Goal: Task Accomplishment & Management: Manage account settings

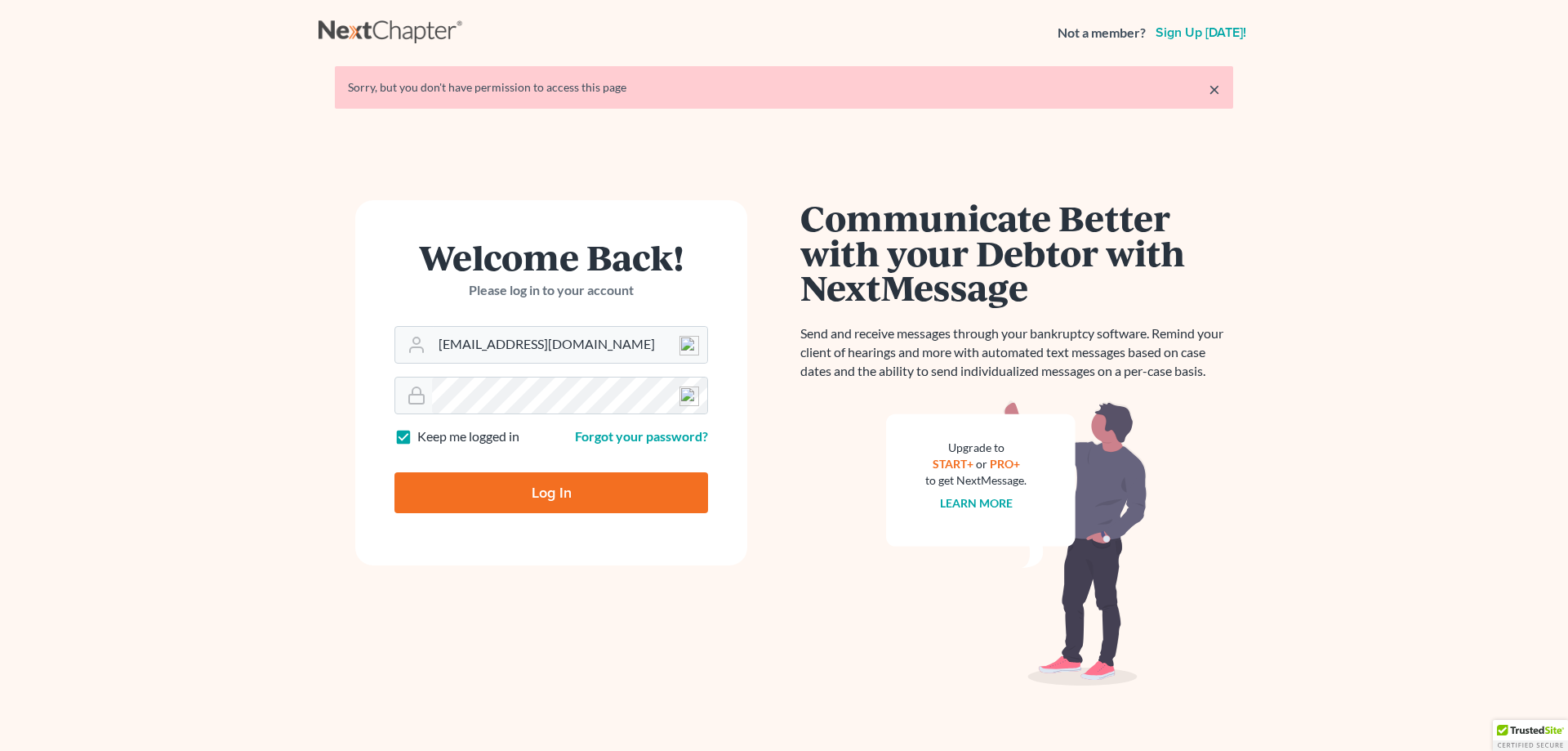
drag, startPoint x: 0, startPoint y: 0, endPoint x: 580, endPoint y: 488, distance: 758.0
click at [580, 488] on input "Log In" at bounding box center [551, 492] width 314 height 40
type input "Thinking..."
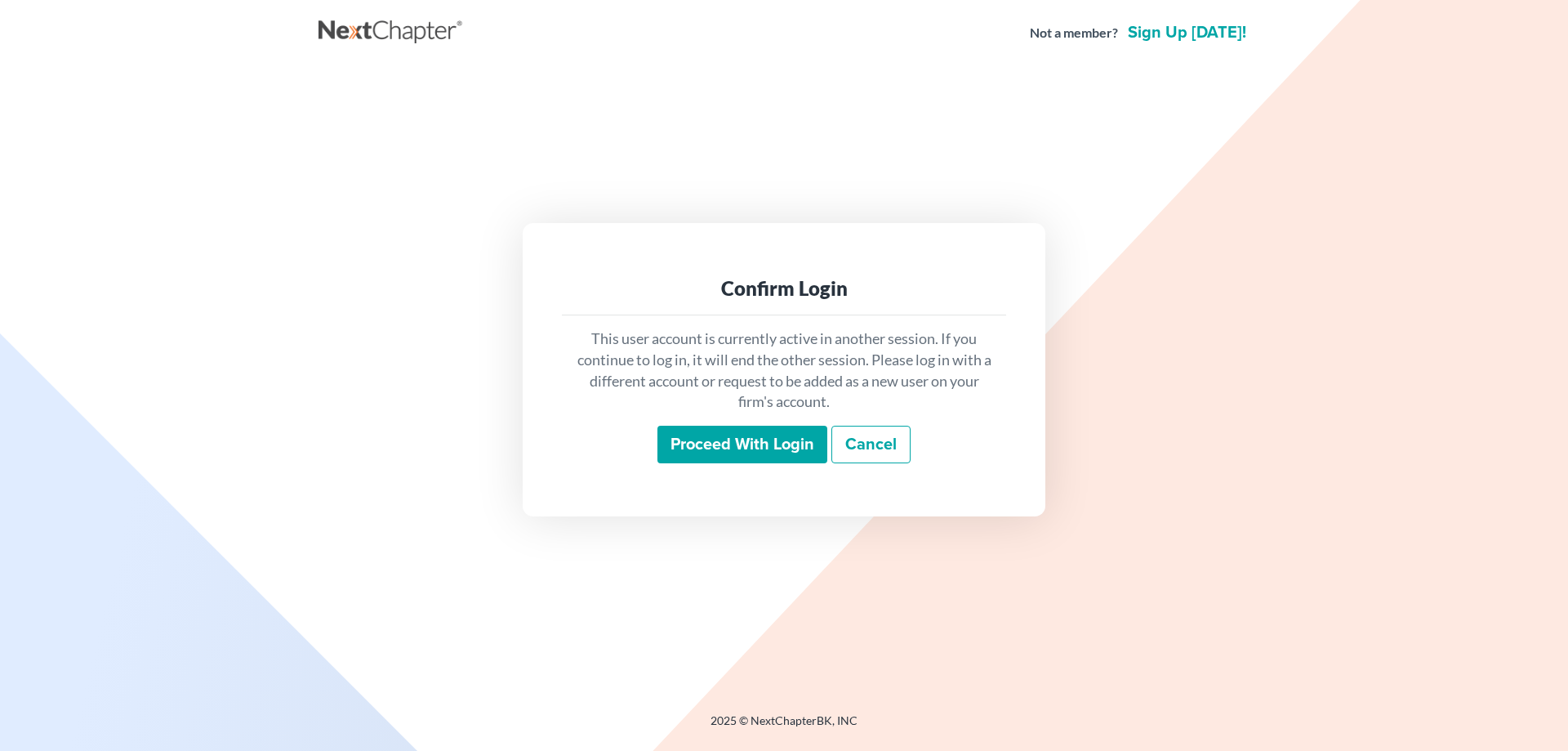
click at [683, 451] on input "Proceed with login" at bounding box center [742, 444] width 170 height 38
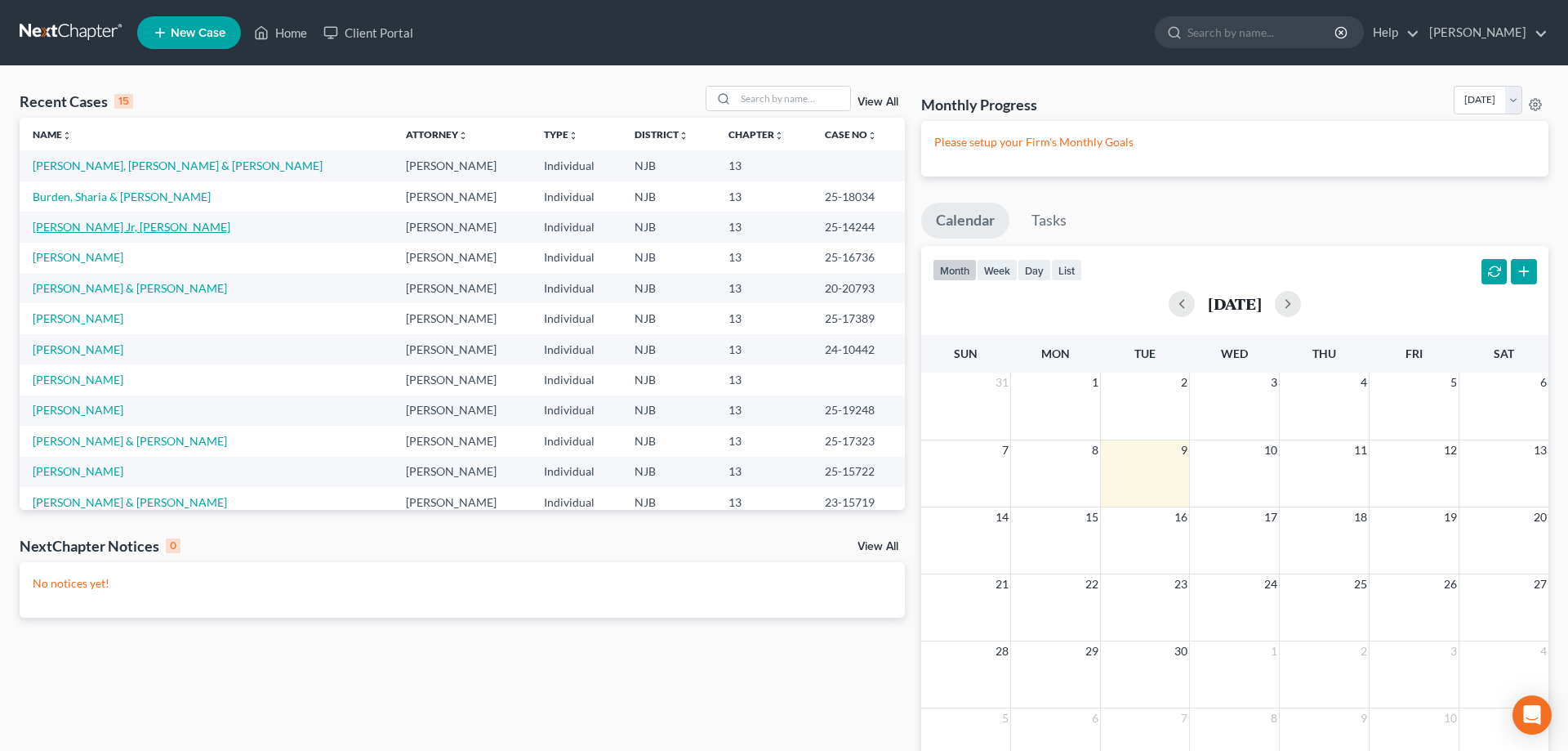
click at [89, 228] on link "Williams Jr, Donald" at bounding box center [131, 227] width 198 height 14
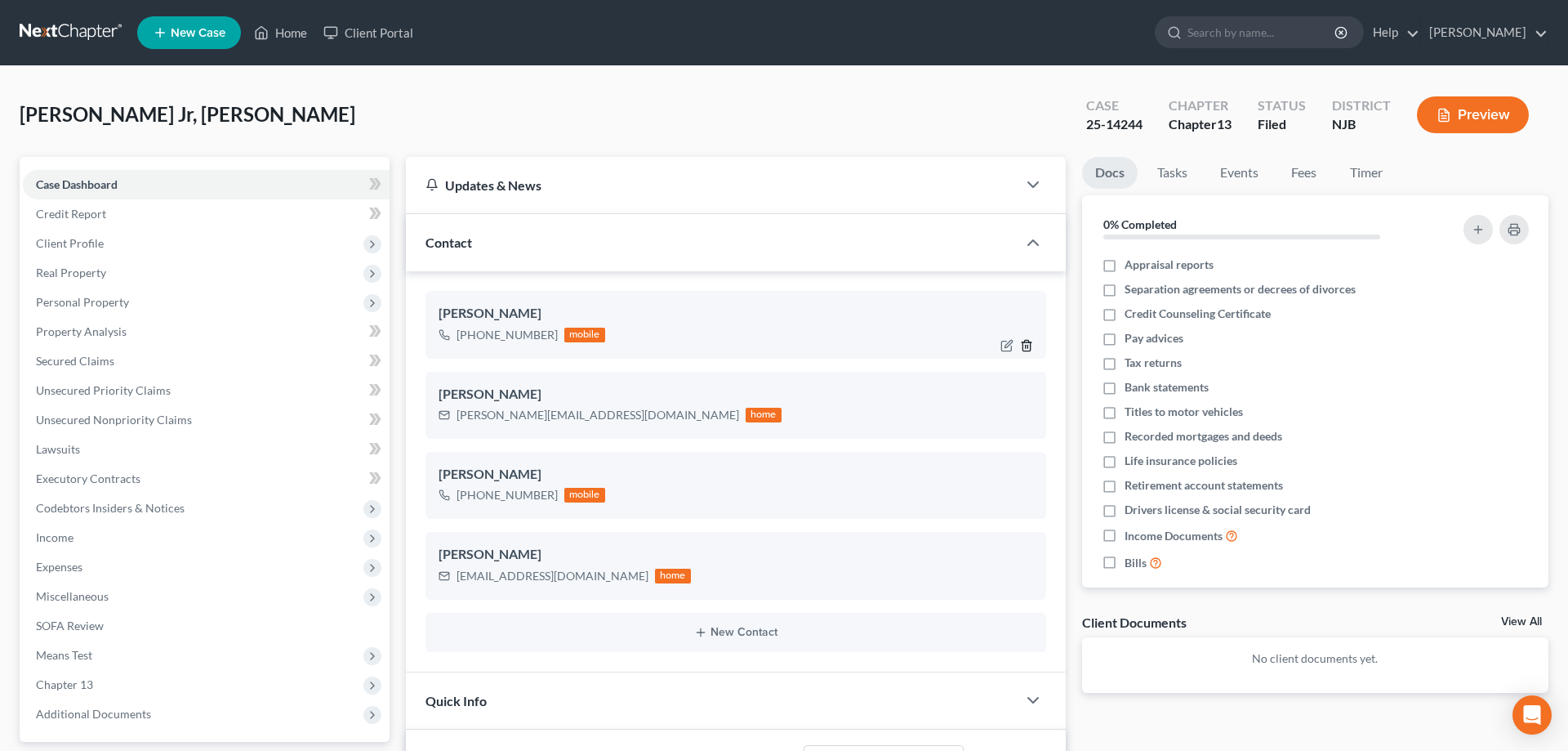
click at [1027, 347] on icon "button" at bounding box center [1027, 346] width 13 height 13
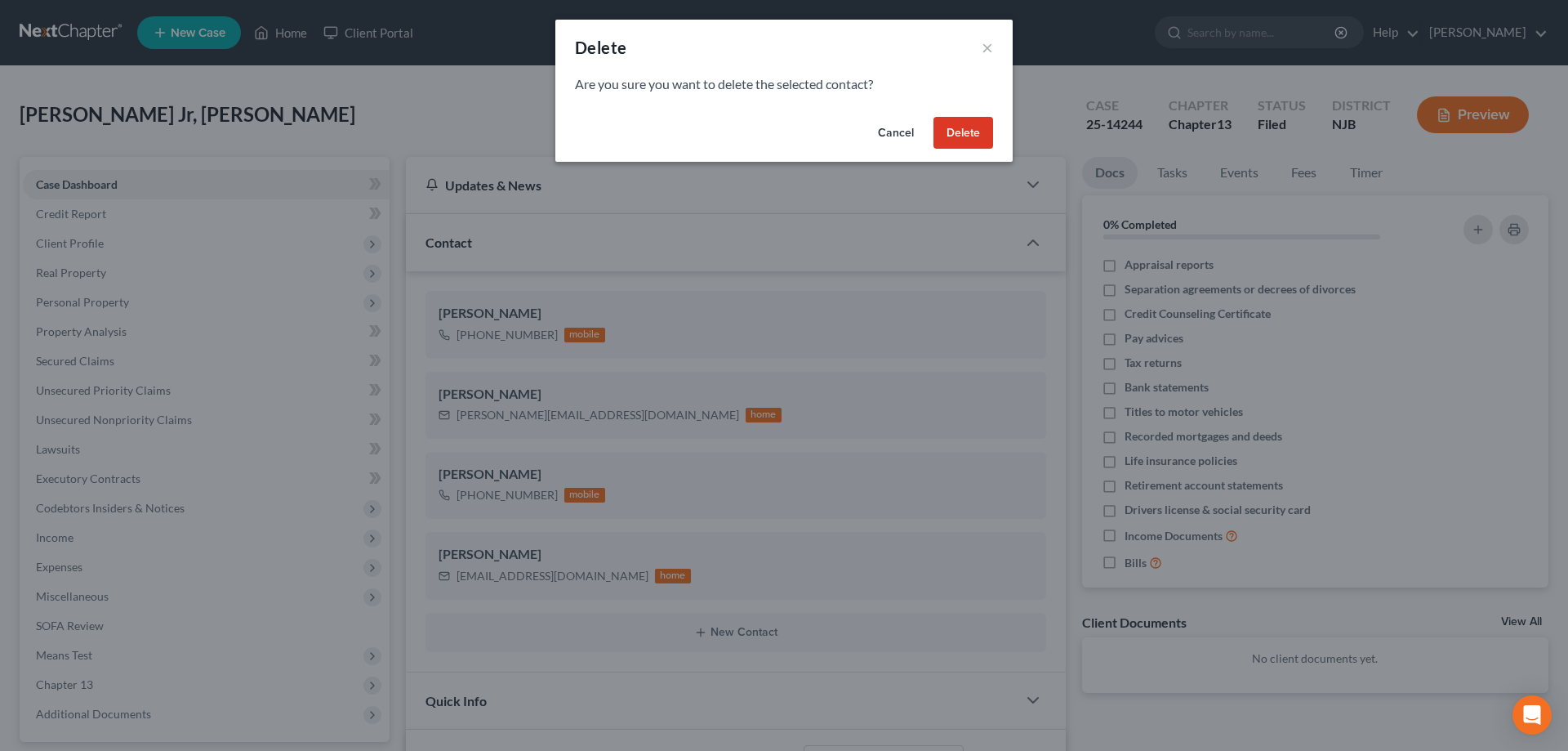
click at [958, 133] on button "Delete" at bounding box center [963, 133] width 60 height 33
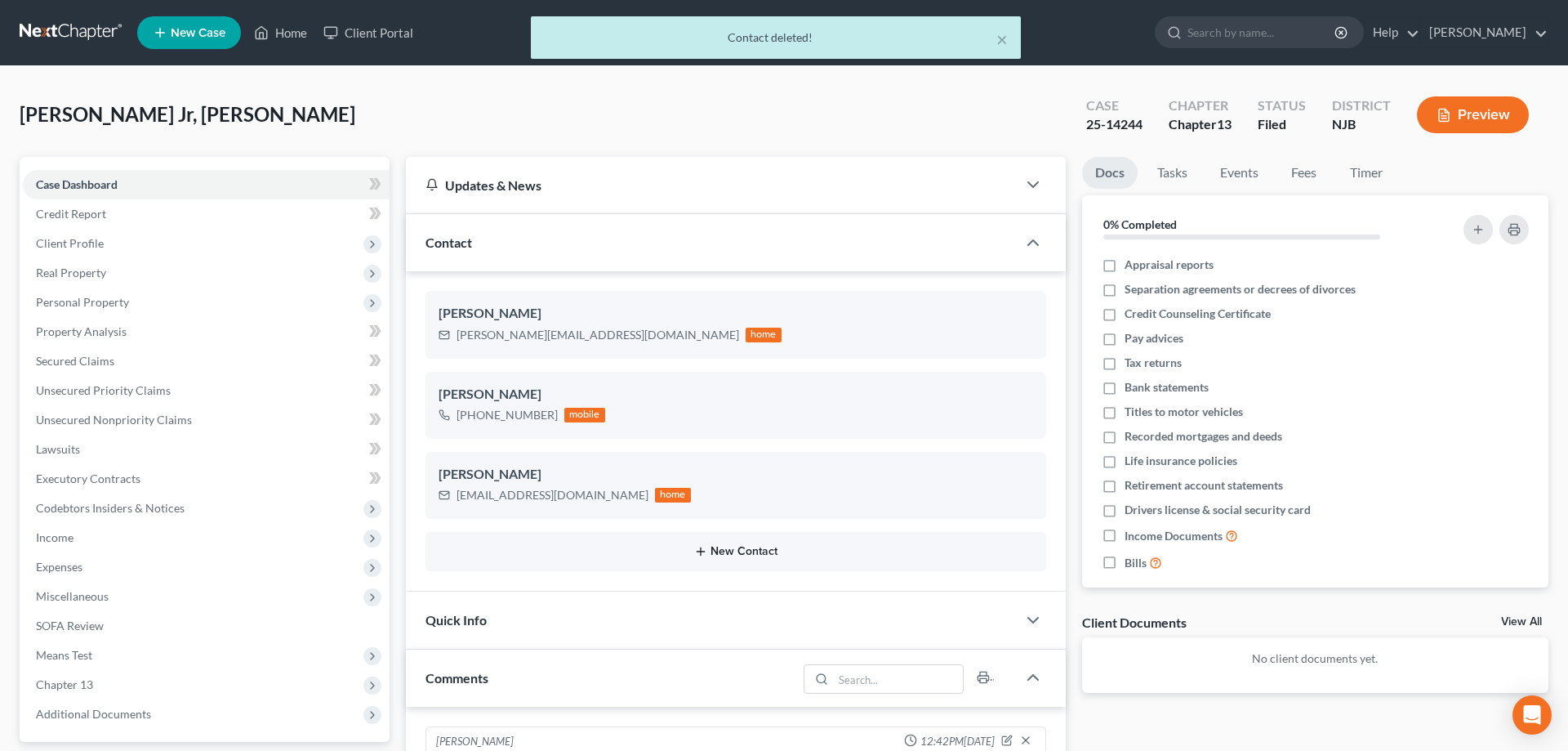
click at [750, 549] on button "New Contact" at bounding box center [736, 551] width 595 height 13
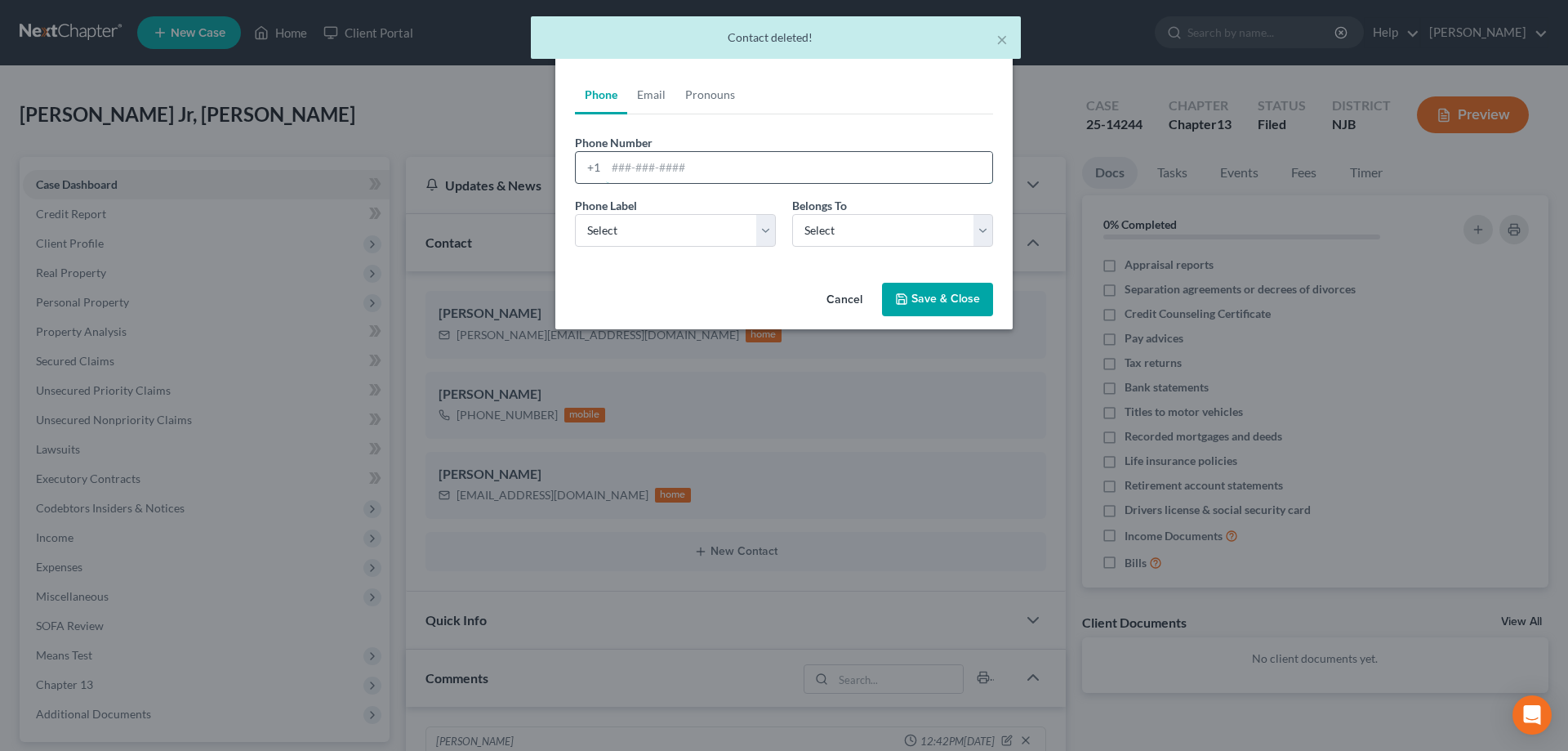
click at [619, 164] on input "tel" at bounding box center [800, 167] width 387 height 31
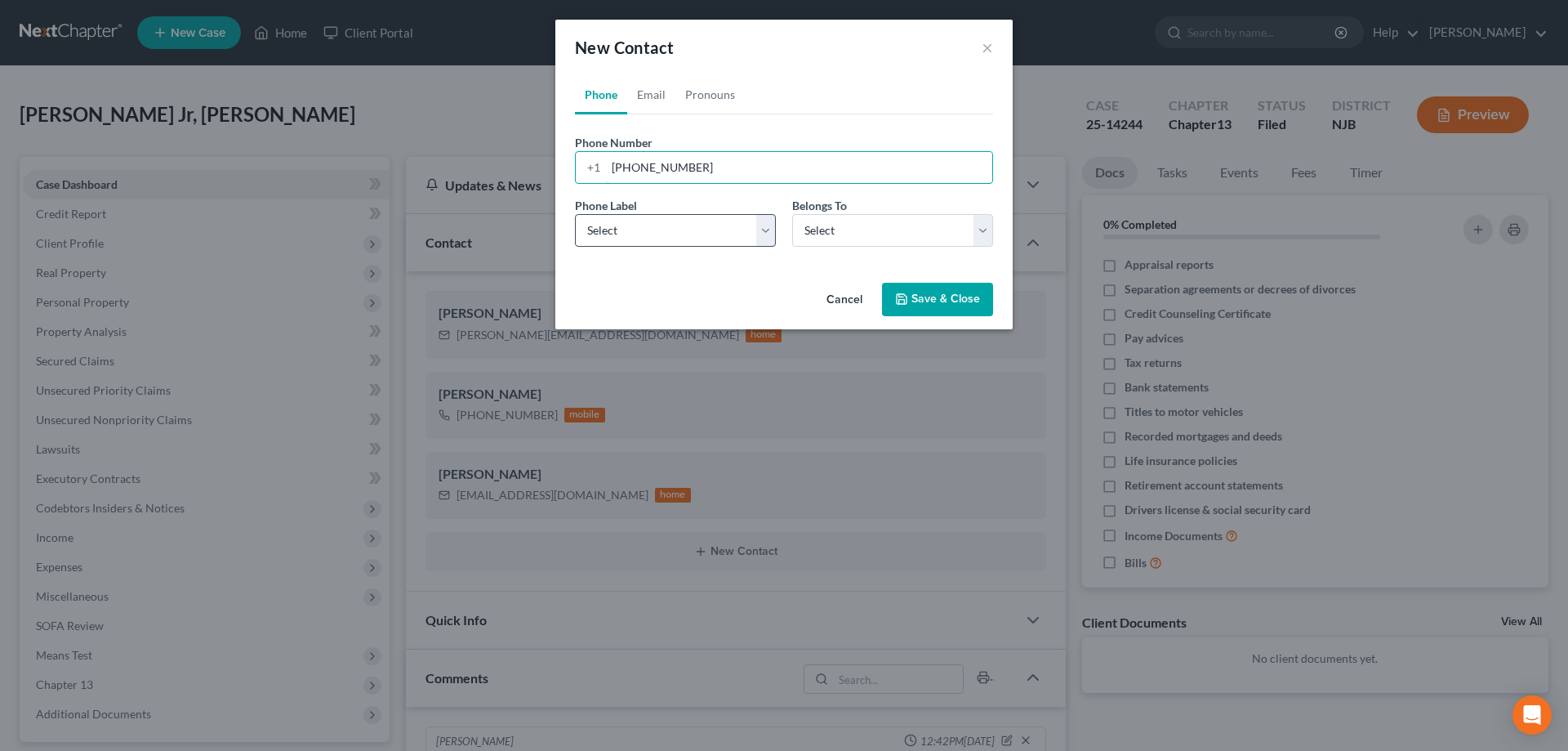
type input "856-462-2039"
click at [575, 215] on select "Select Mobile Home Work Other" at bounding box center [675, 230] width 201 height 33
select select "0"
click option "Mobile" at bounding box center [0, 0] width 0 height 0
click at [793, 215] on select "Select Client Other" at bounding box center [893, 230] width 201 height 33
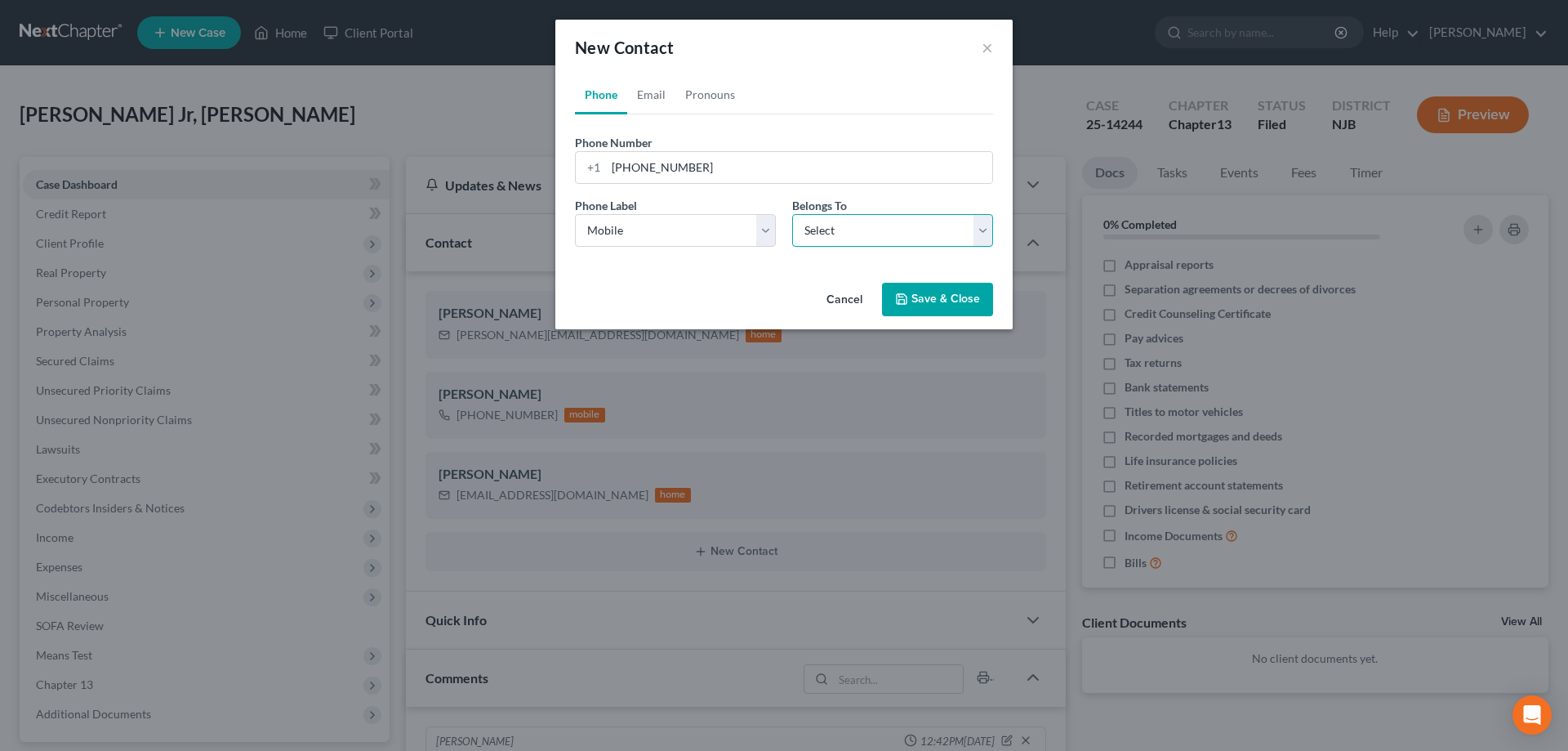
select select "0"
click option "Client" at bounding box center [0, 0] width 0 height 0
click at [926, 297] on button "Save & Close" at bounding box center [938, 300] width 111 height 34
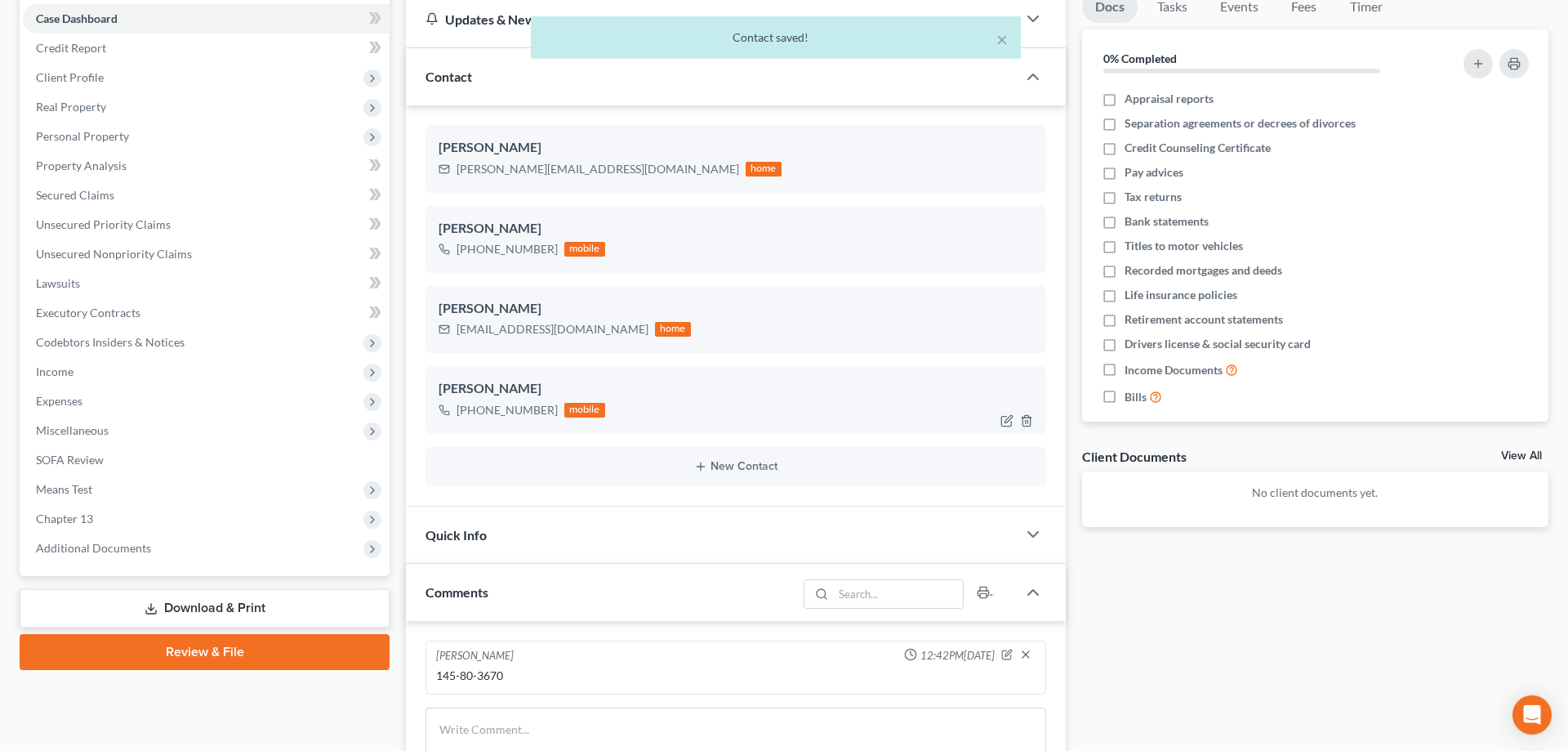
scroll to position [167, 0]
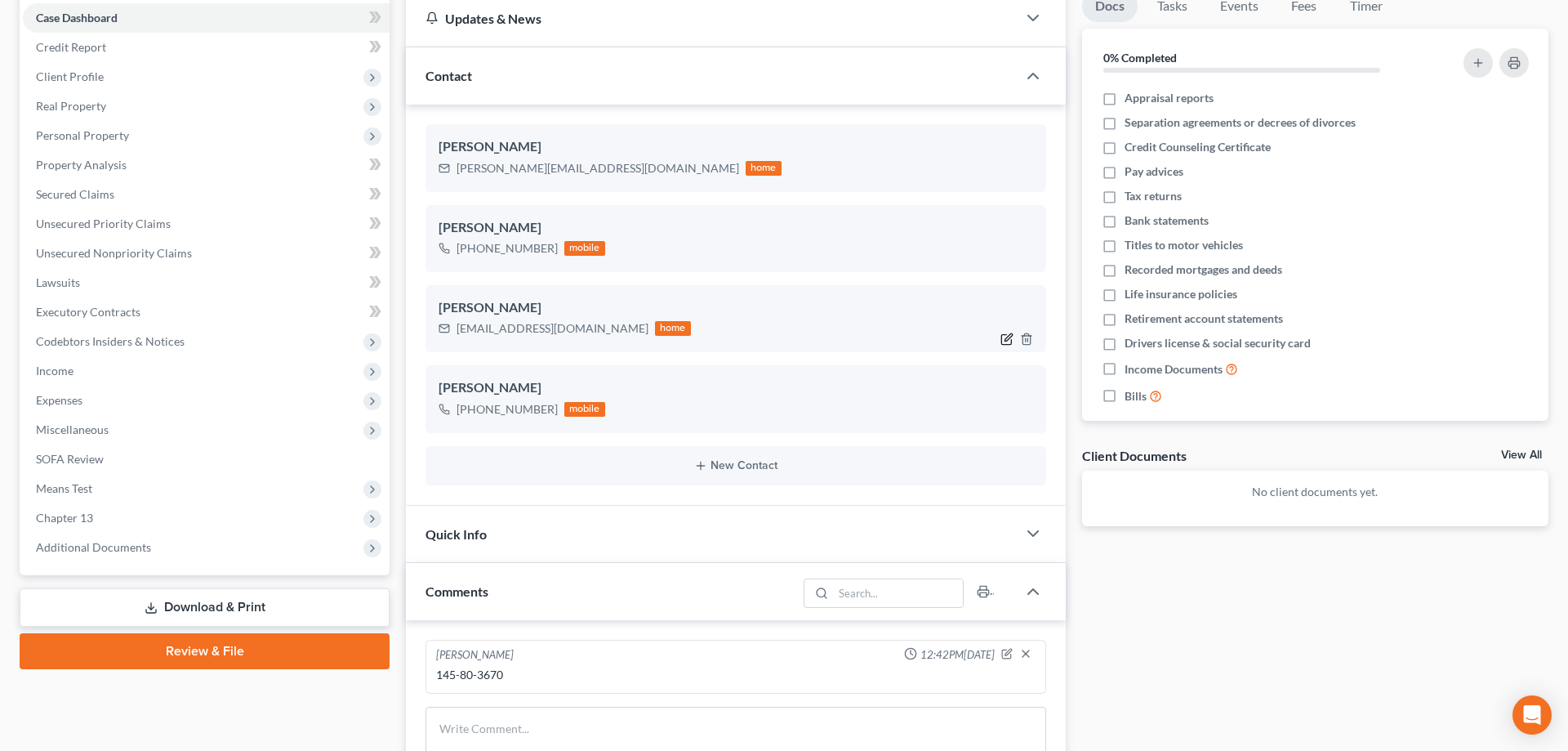
click at [1009, 337] on icon "button" at bounding box center [1007, 339] width 13 height 13
select select "0"
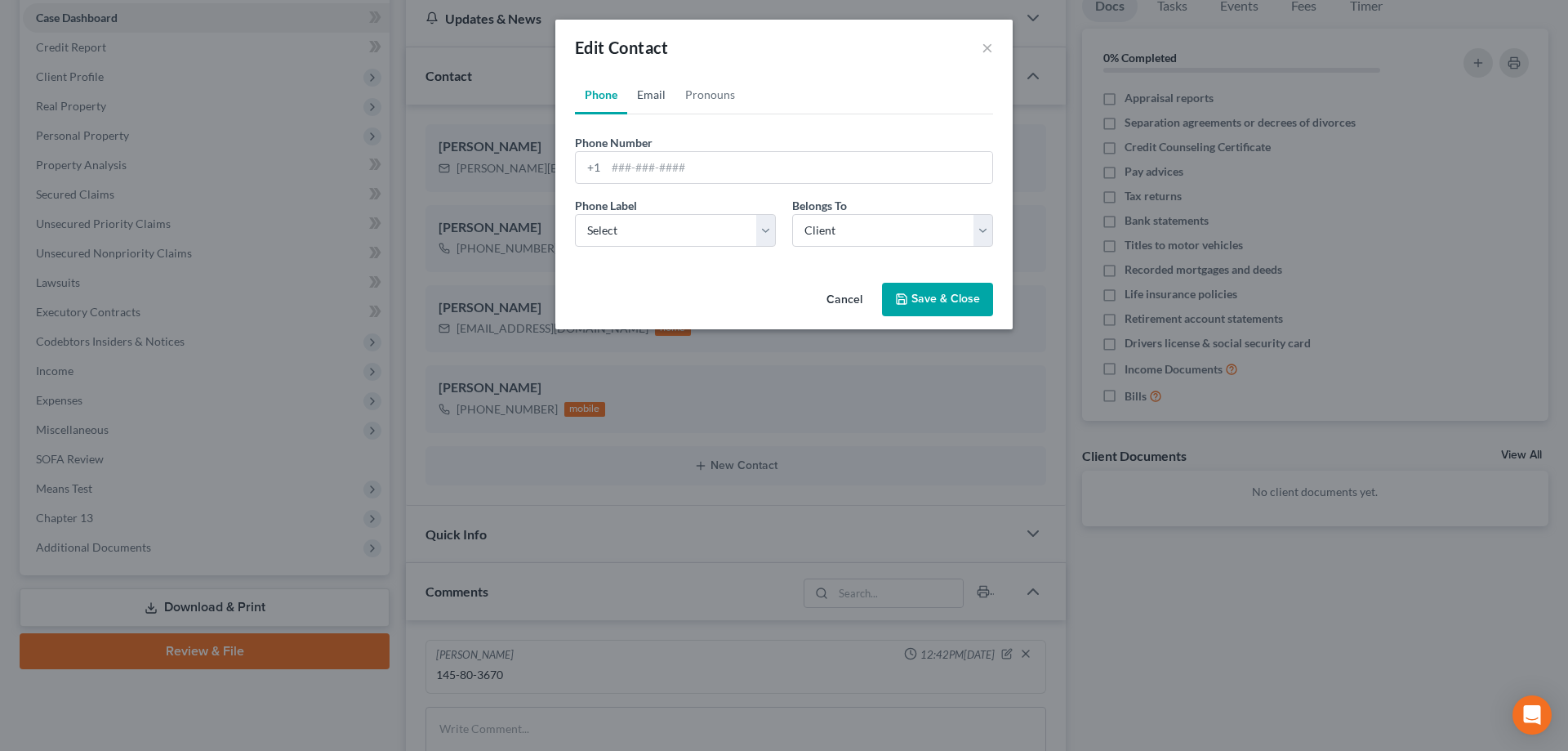
click at [648, 98] on link "Email" at bounding box center [651, 95] width 48 height 40
click at [674, 167] on input "dwilliams1086@yahoo.com" at bounding box center [800, 167] width 387 height 31
click at [723, 169] on input "dwilliams1986@yahoo.com" at bounding box center [800, 167] width 387 height 31
click at [694, 168] on input "dwilliams1986@cloud.com" at bounding box center [800, 167] width 387 height 31
type input "dwilliams1986@icloud.com"
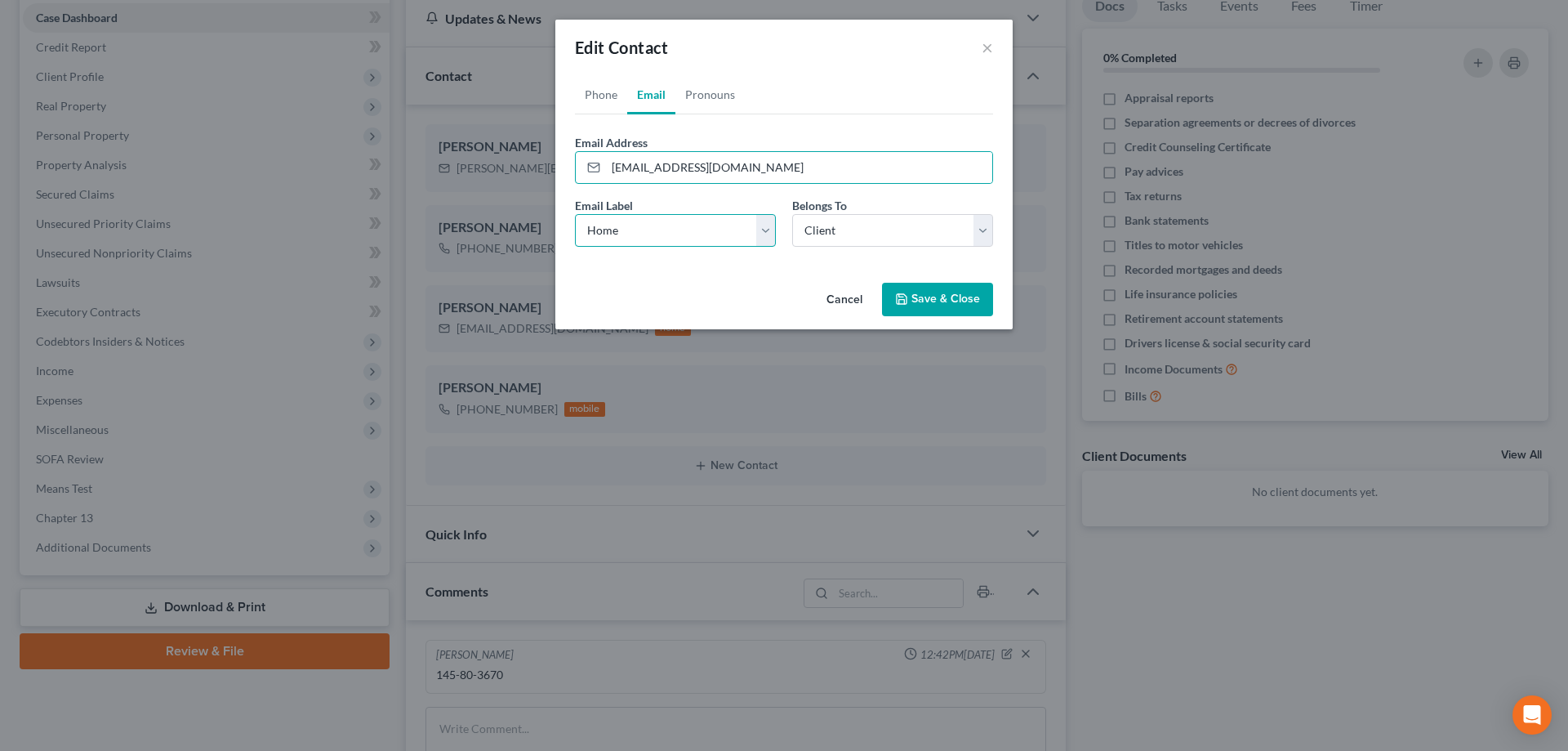
click at [575, 215] on select "Select Home Work Other" at bounding box center [675, 230] width 201 height 33
select select "1"
click option "Work" at bounding box center [0, 0] width 0 height 0
click at [793, 215] on select "Select Client Other" at bounding box center [893, 230] width 201 height 33
click option "Client" at bounding box center [0, 0] width 0 height 0
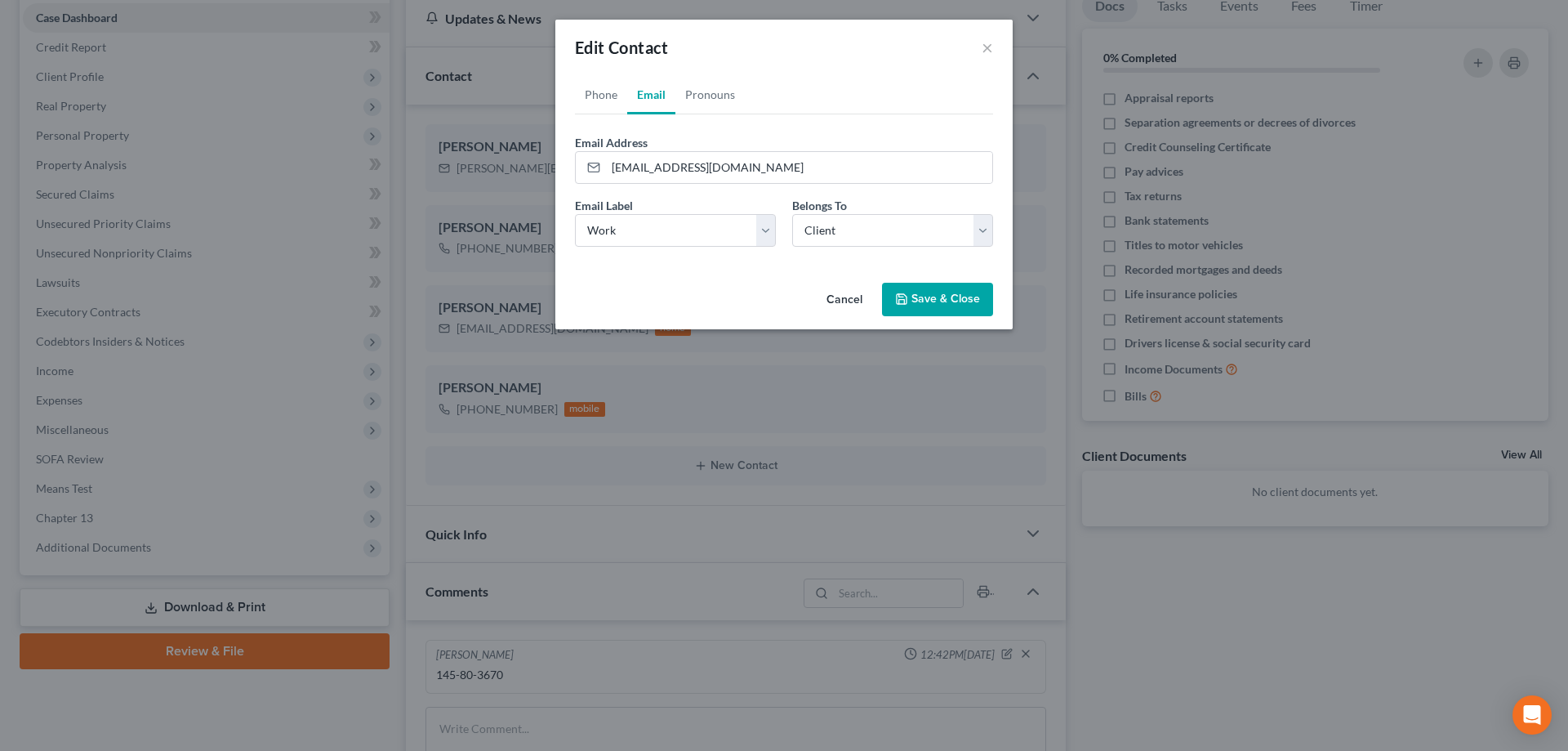
click at [922, 300] on button "Save & Close" at bounding box center [938, 300] width 111 height 34
